Goal: Find specific page/section

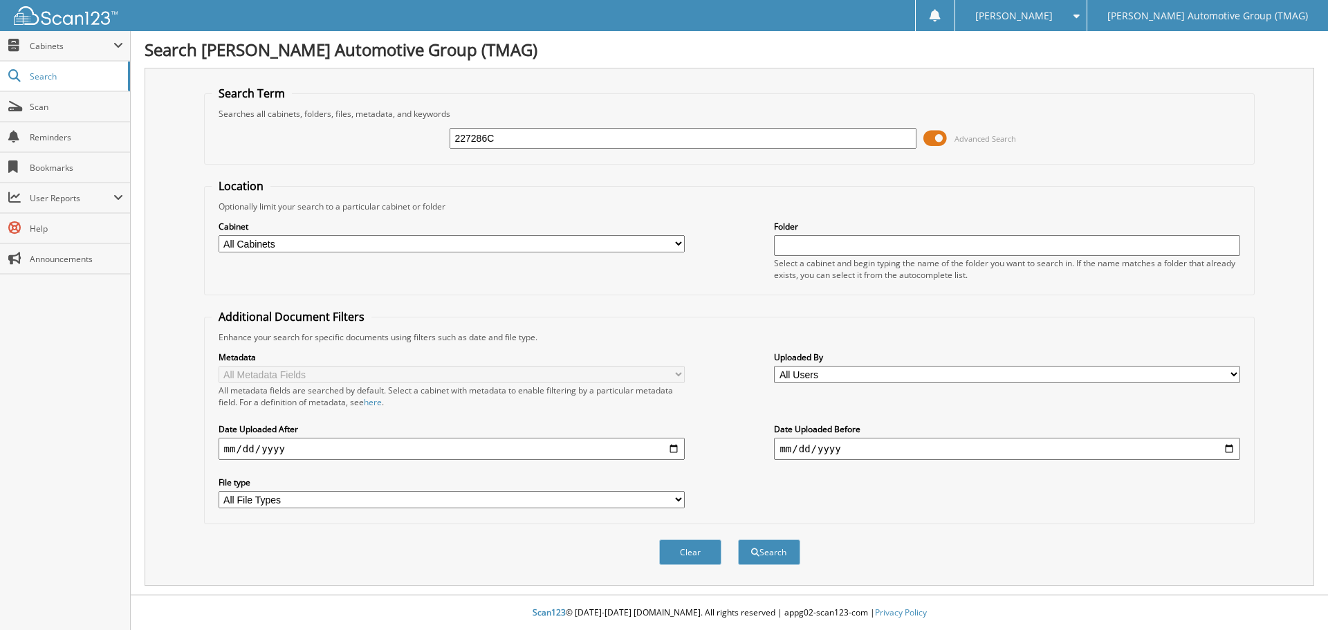
type input "227286C"
click at [738, 540] on button "Search" at bounding box center [769, 553] width 62 height 26
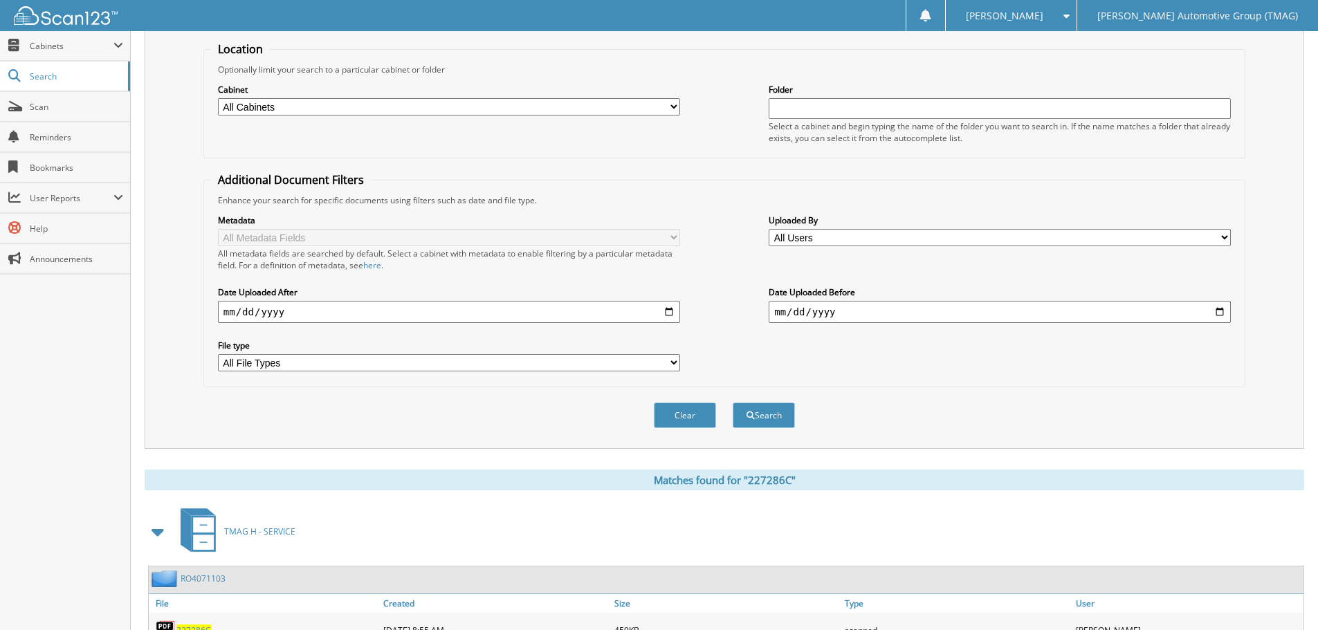
scroll to position [317, 0]
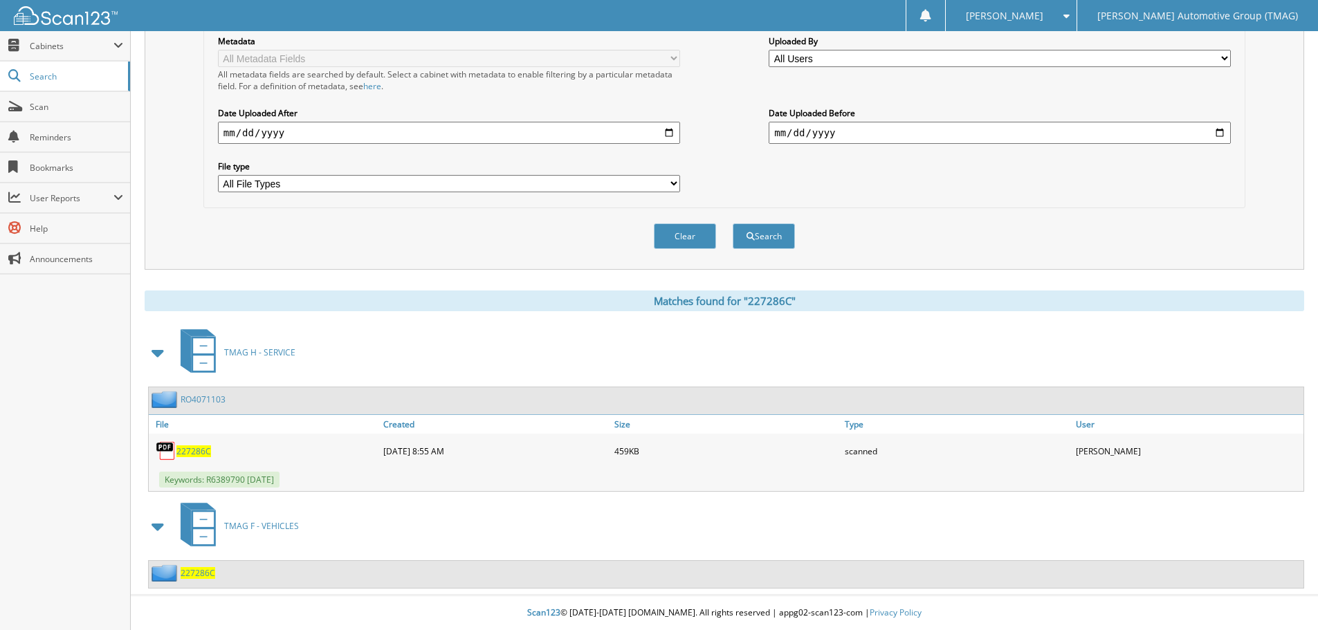
click at [201, 574] on span "227286C" at bounding box center [198, 573] width 35 height 12
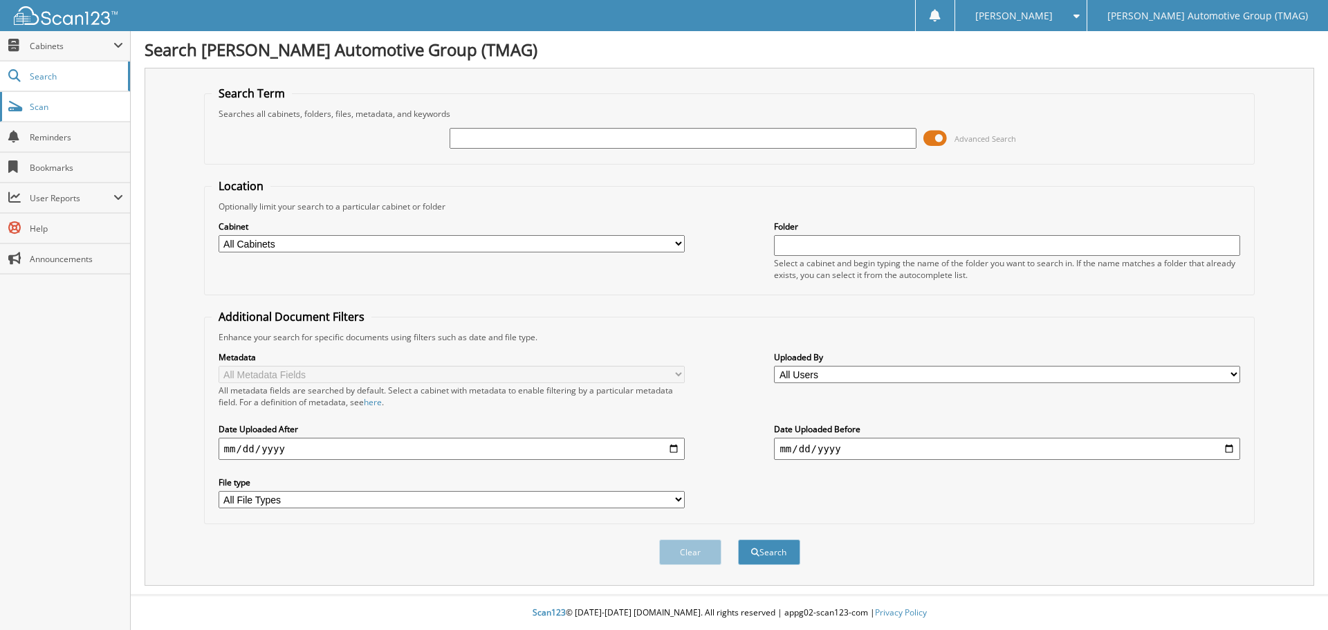
click at [54, 109] on span "Scan" at bounding box center [76, 107] width 93 height 12
